Goal: Task Accomplishment & Management: Complete application form

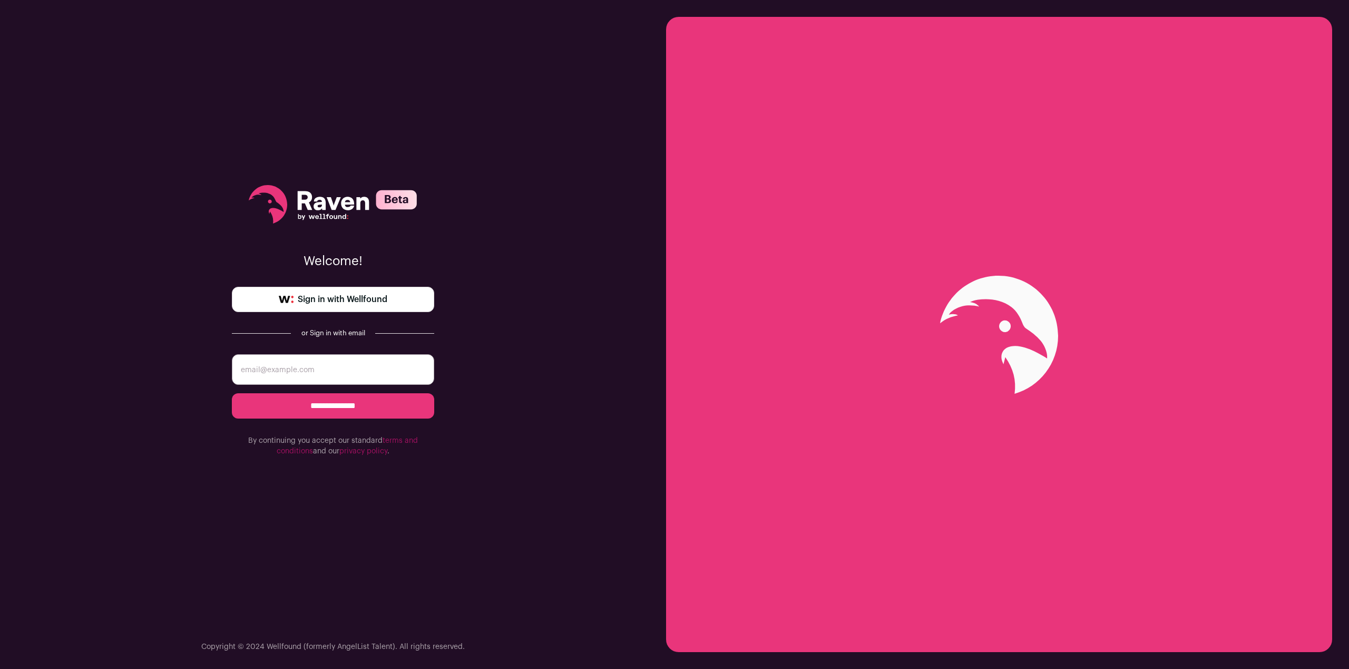
click at [341, 295] on span "Sign in with Wellfound" at bounding box center [343, 299] width 90 height 13
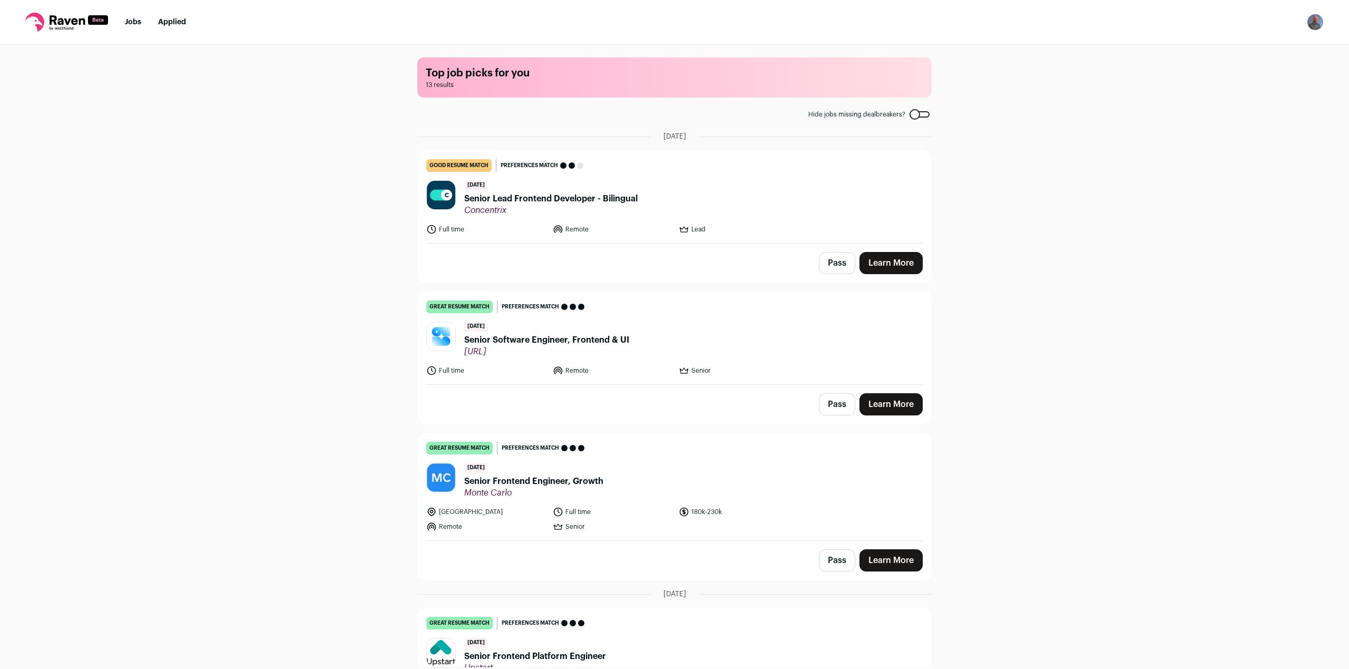
click at [838, 268] on button "Pass" at bounding box center [837, 263] width 36 height 22
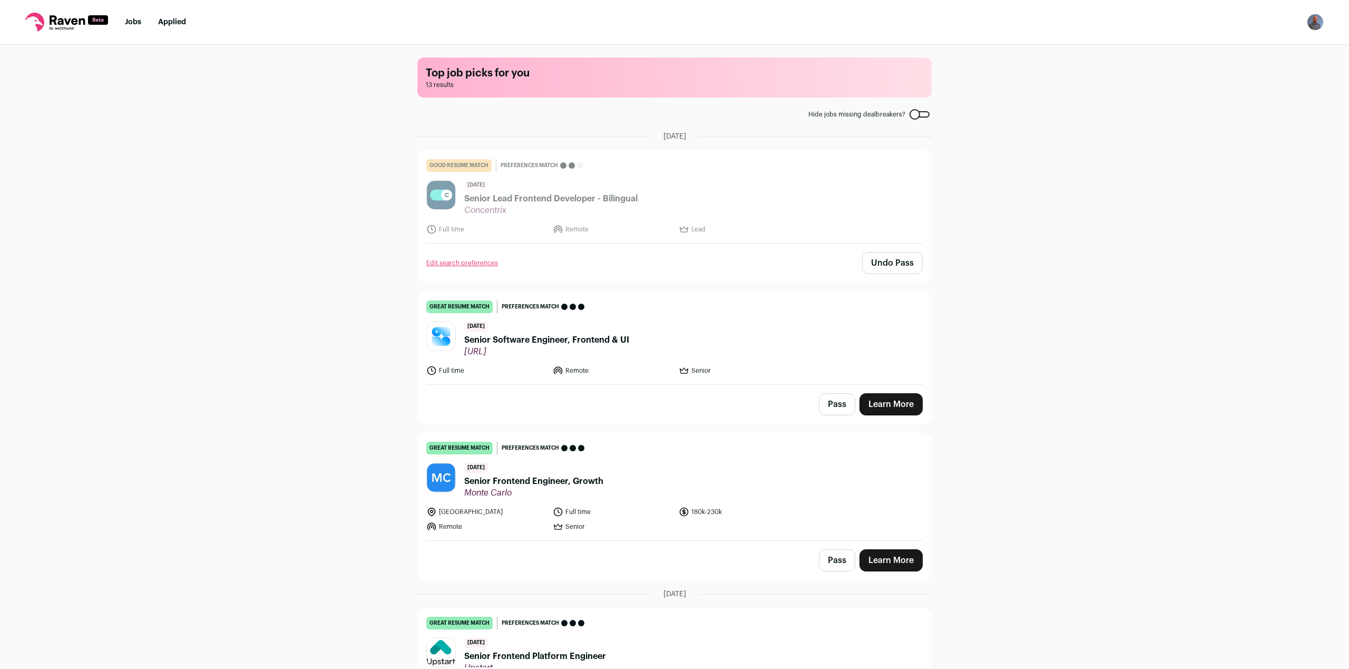
click at [901, 400] on link "Learn More" at bounding box center [890, 404] width 63 height 22
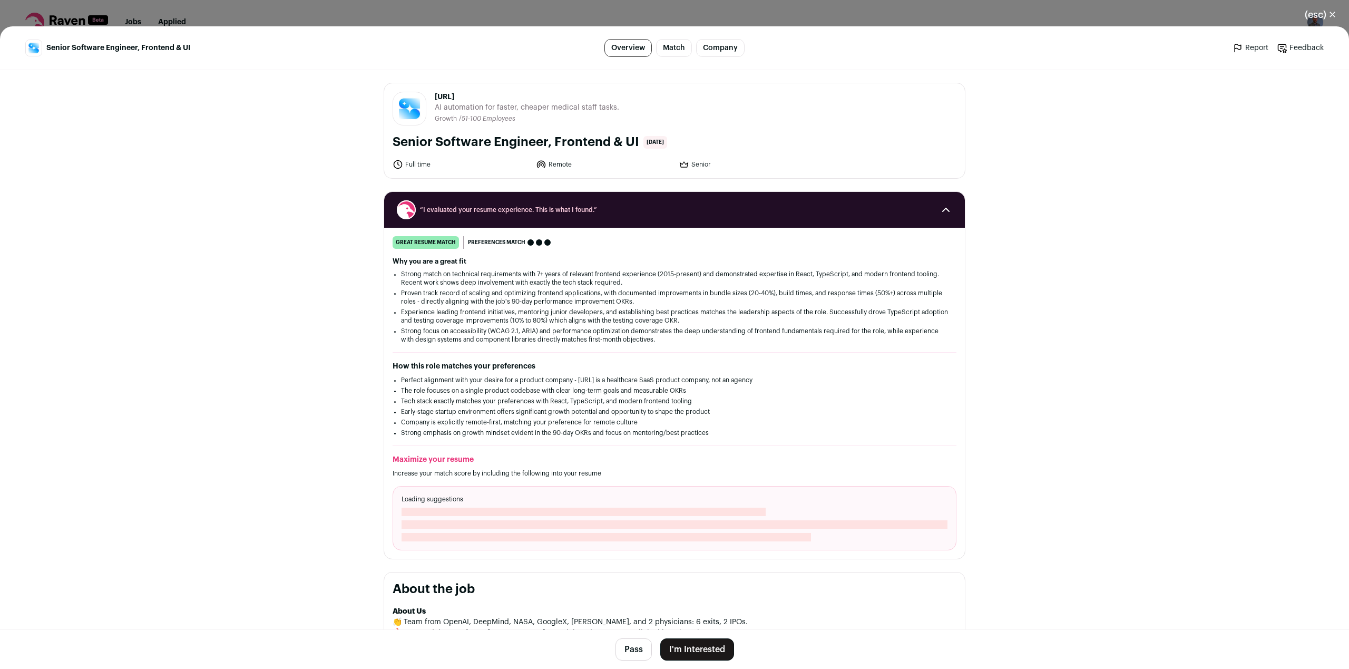
click at [698, 644] on button "I'm Interested" at bounding box center [697, 649] width 74 height 22
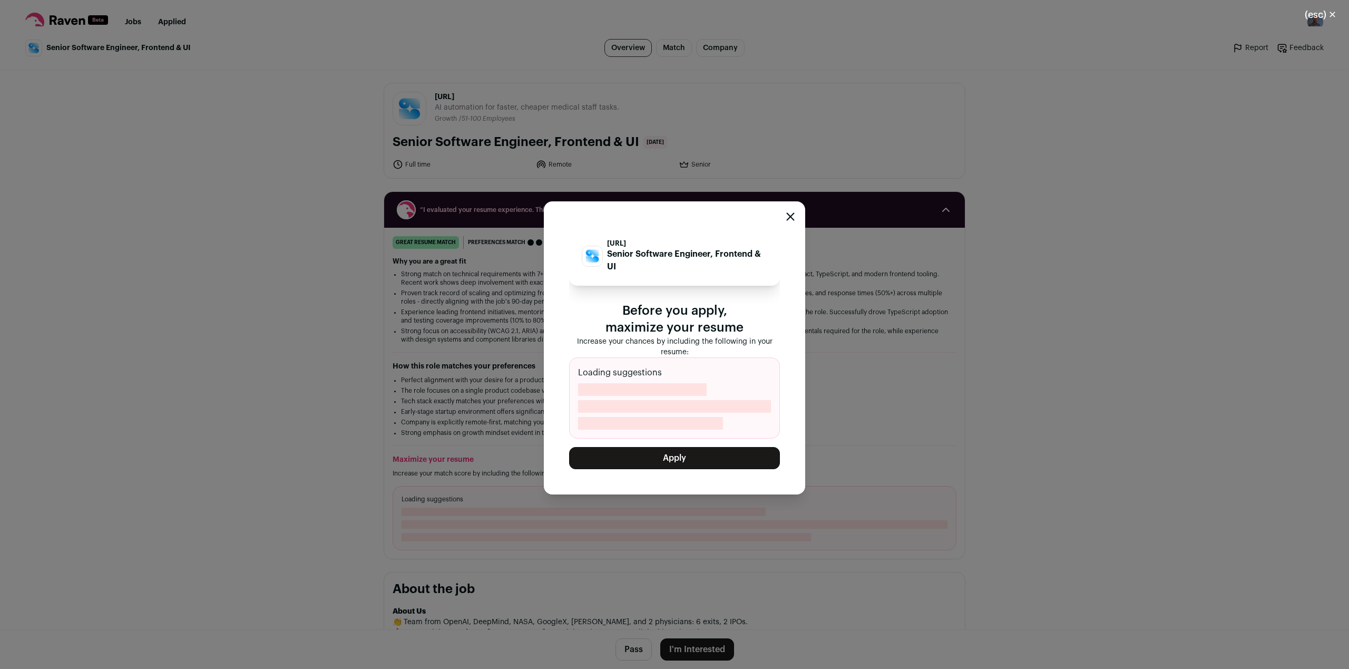
click at [692, 463] on button "Apply" at bounding box center [674, 458] width 211 height 22
